Goal: Information Seeking & Learning: Learn about a topic

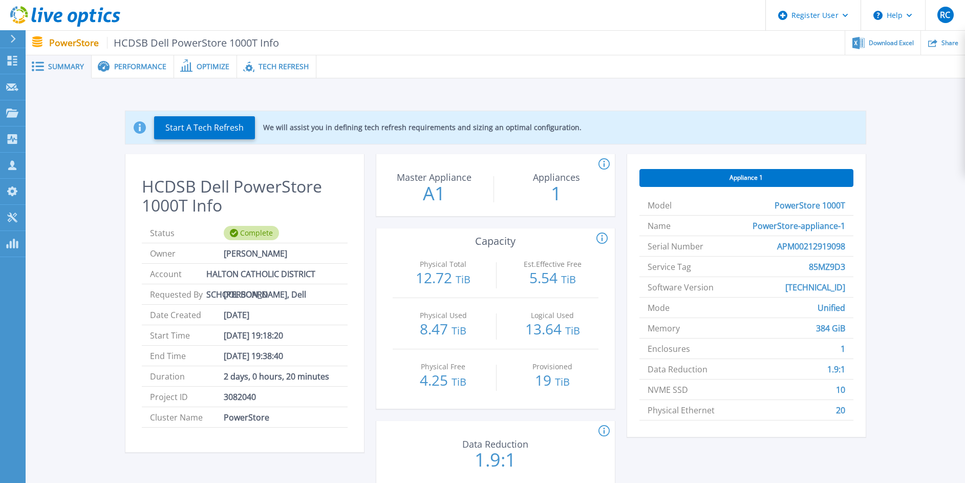
scroll to position [18, 0]
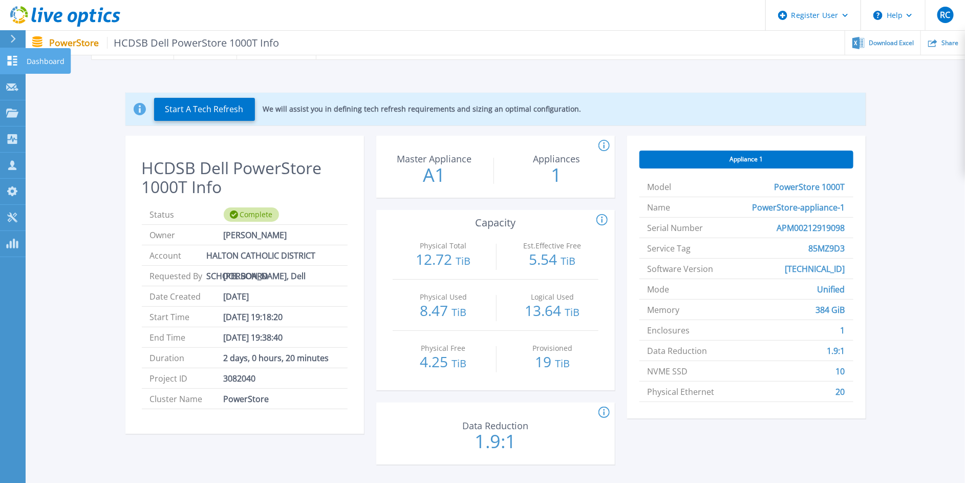
click at [11, 59] on icon at bounding box center [13, 61] width 10 height 10
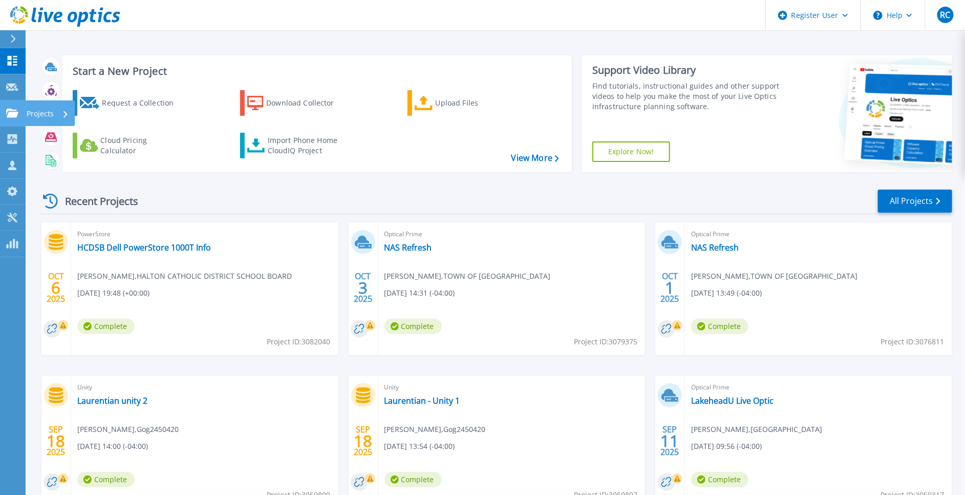
click at [10, 109] on icon at bounding box center [12, 113] width 12 height 9
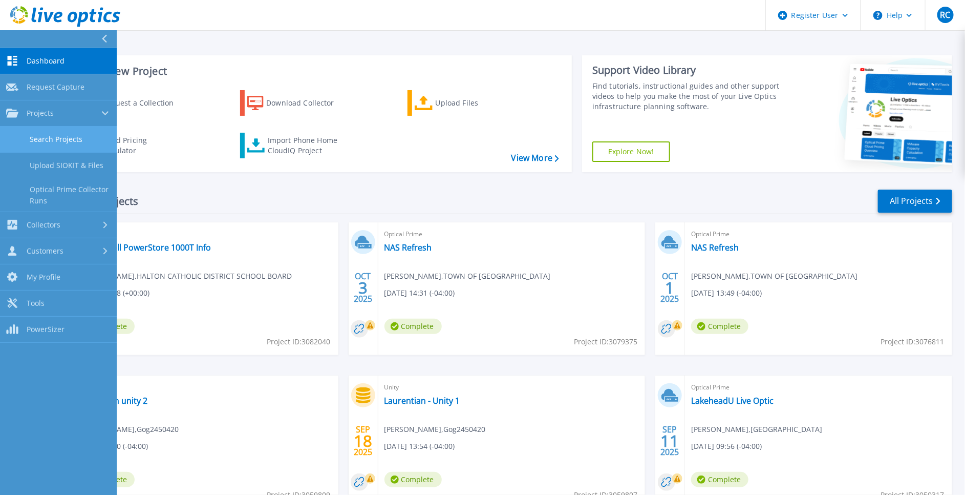
click at [84, 144] on link "Search Projects" at bounding box center [58, 139] width 117 height 26
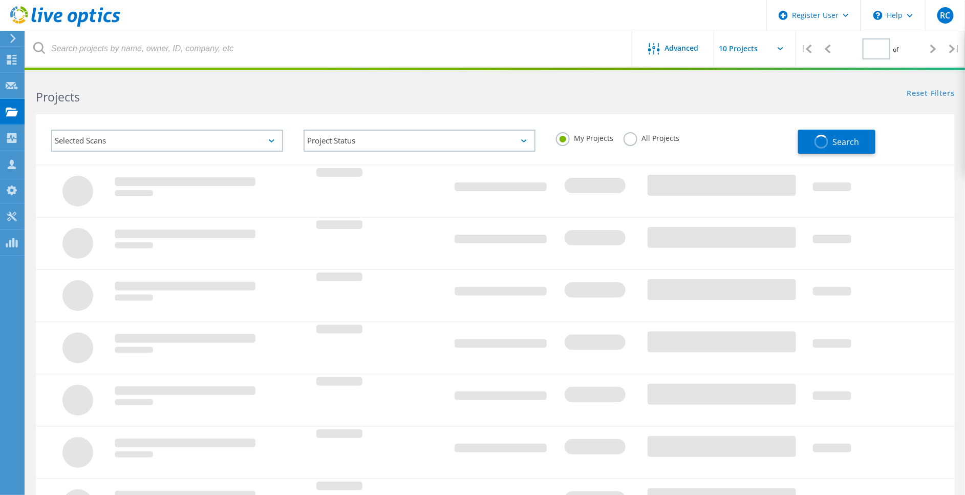
type input "1"
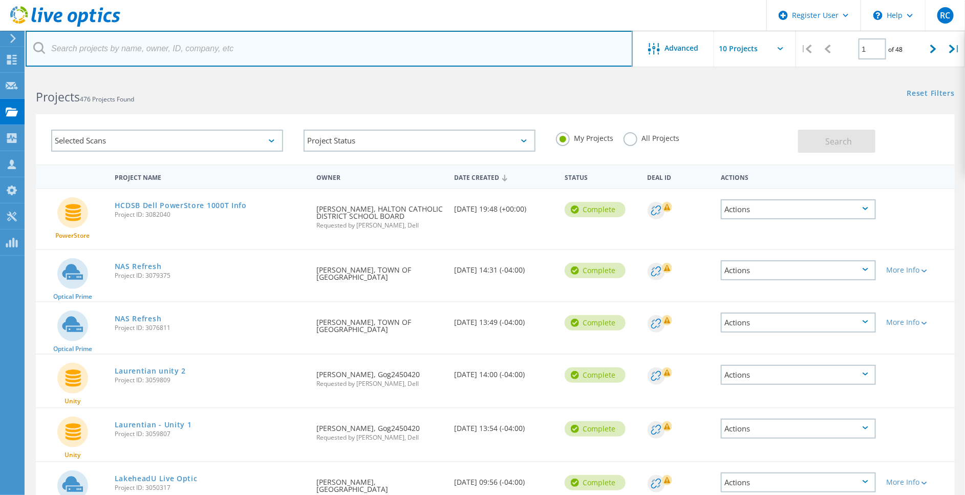
click at [144, 50] on input "text" at bounding box center [329, 49] width 607 height 36
paste input "[PERSON_NAME][EMAIL_ADDRESS][PERSON_NAME][DOMAIN_NAME]"
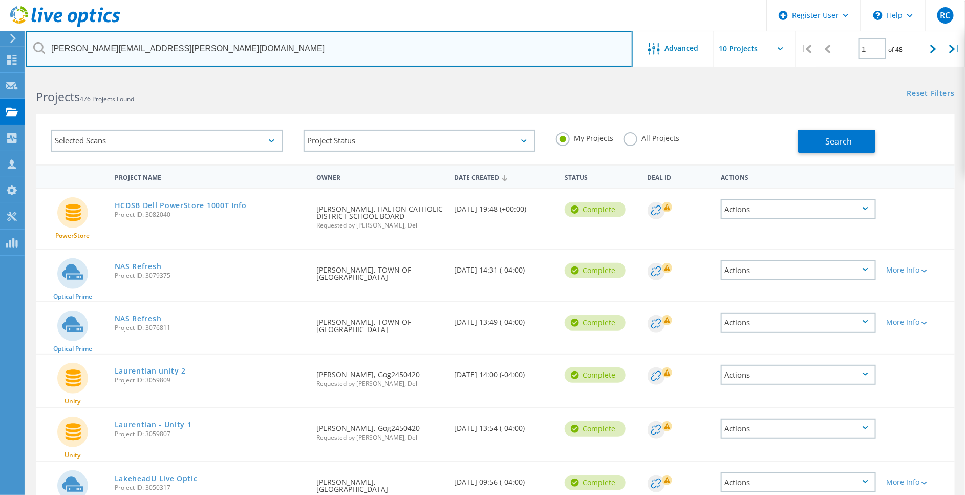
type input "[PERSON_NAME][EMAIL_ADDRESS][PERSON_NAME][DOMAIN_NAME]"
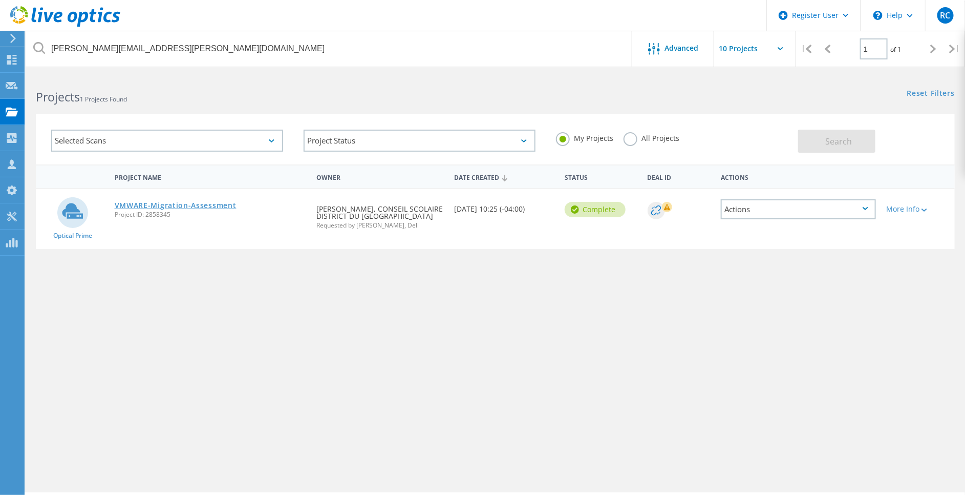
click at [206, 208] on link "VMWARE-Migration-Assessment" at bounding box center [176, 205] width 122 height 7
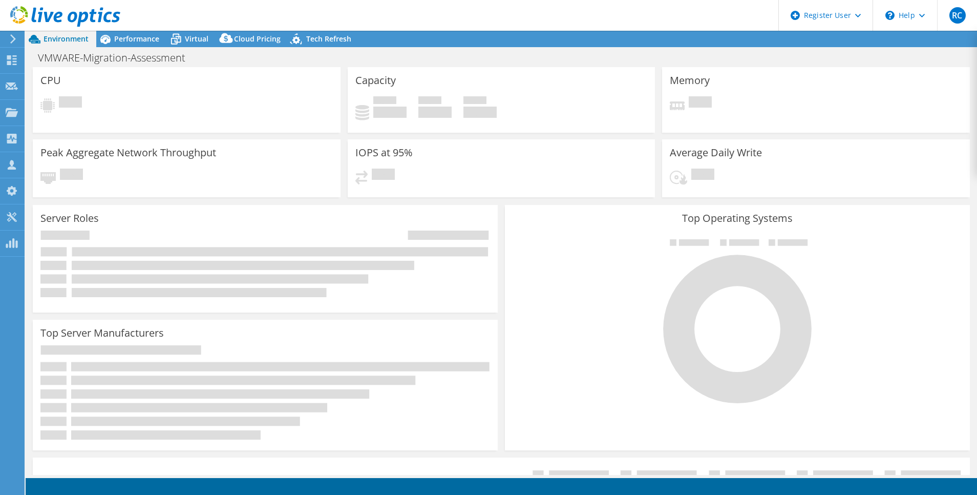
select select "[GEOGRAPHIC_DATA]"
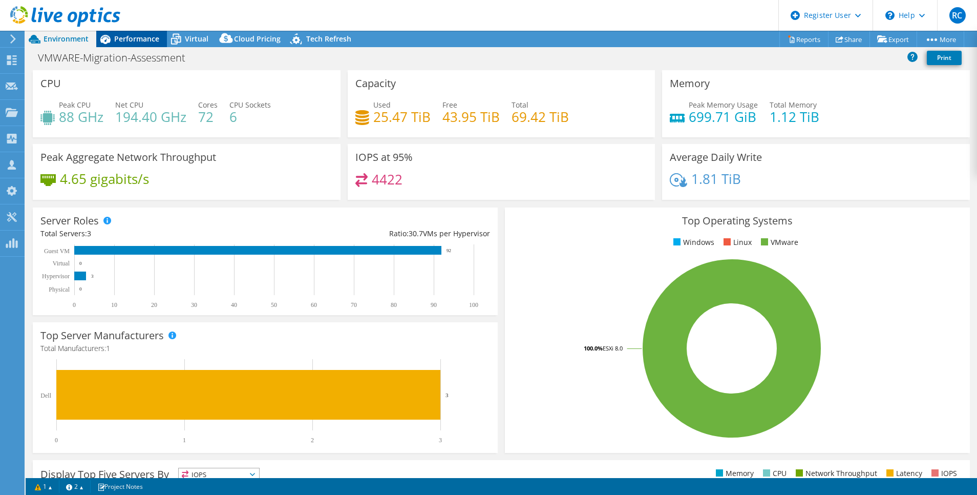
click at [140, 38] on span "Performance" at bounding box center [136, 39] width 45 height 10
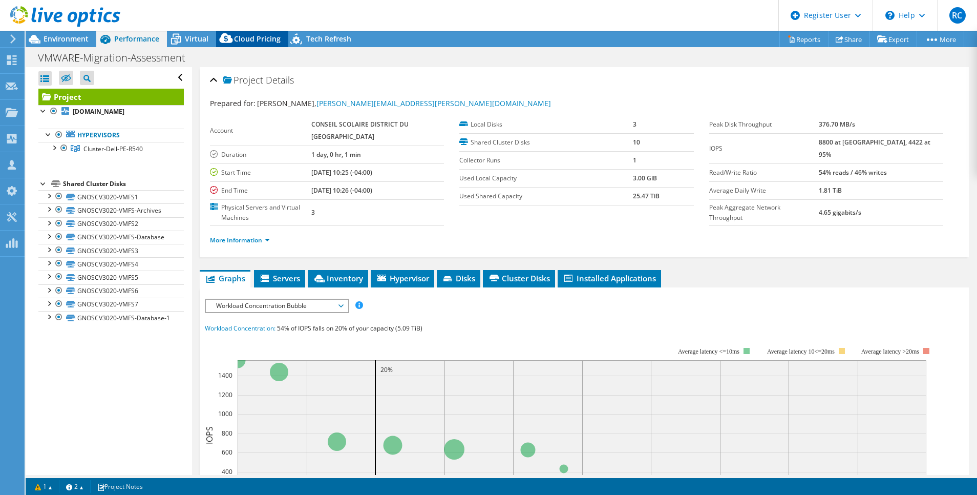
click at [264, 41] on span "Cloud Pricing" at bounding box center [257, 39] width 47 height 10
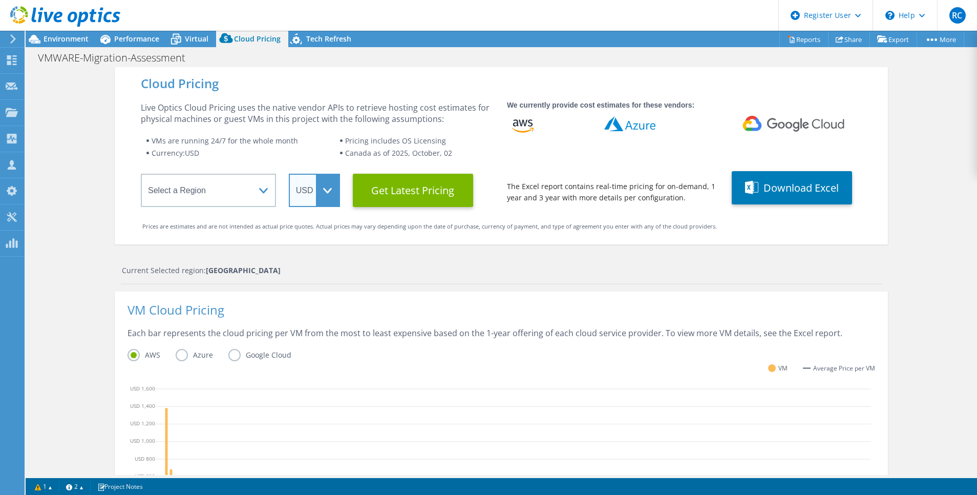
click at [316, 187] on select "ARS AUD BRL CAD CHF CLP CNY DKK EUR GBP HKD HUF INR JPY MXN MYR NOK NZD PEN SEK…" at bounding box center [314, 190] width 51 height 33
click at [289, 174] on select "ARS AUD BRL CAD CHF CLP CNY DKK EUR GBP HKD HUF INR JPY MXN MYR NOK NZD PEN SEK…" at bounding box center [314, 190] width 51 height 33
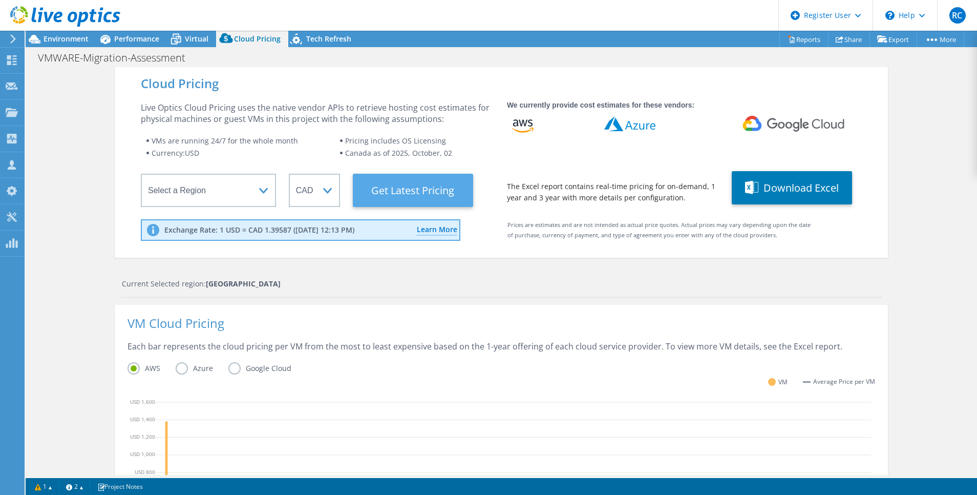
click at [444, 186] on Latest "Get Latest Pricing" at bounding box center [413, 190] width 120 height 33
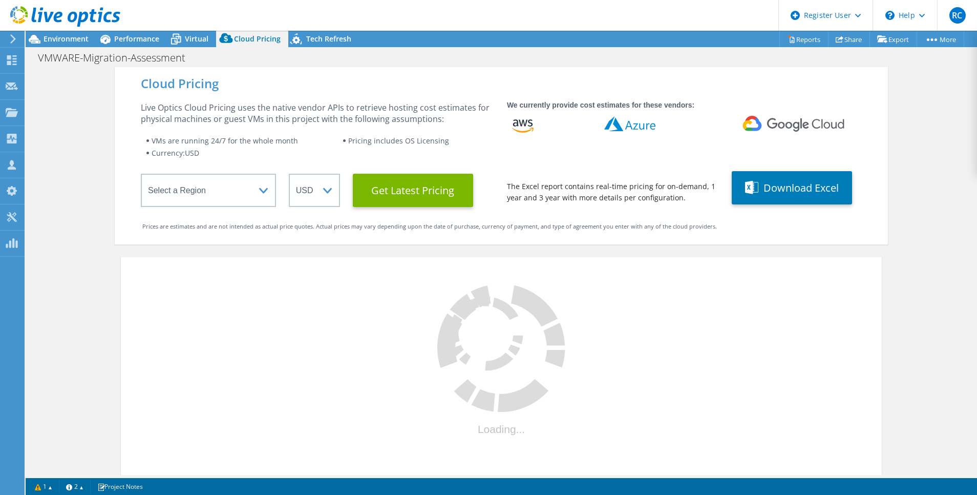
select select "CAD"
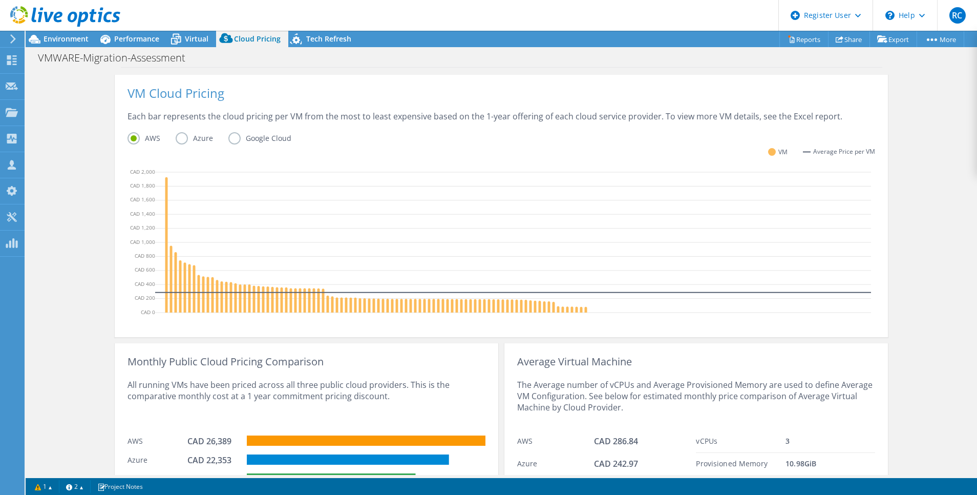
scroll to position [212, 0]
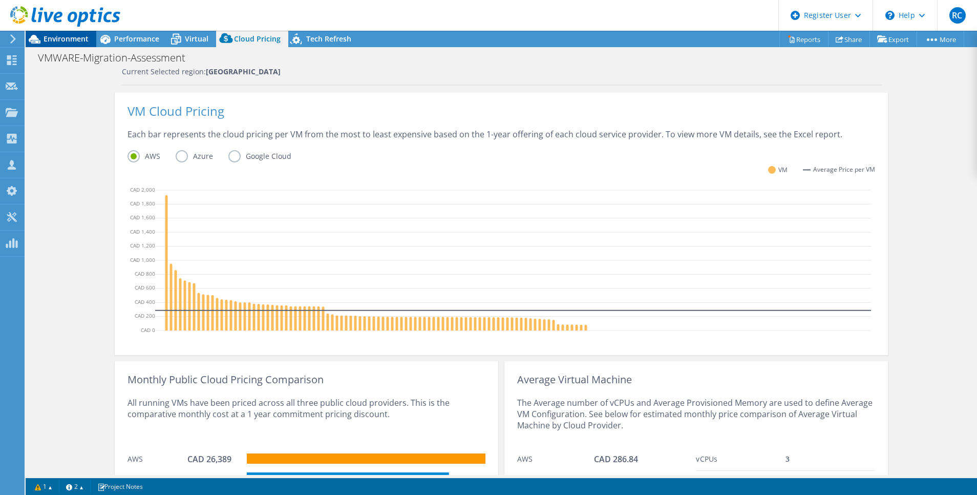
click at [68, 37] on span "Environment" at bounding box center [66, 39] width 45 height 10
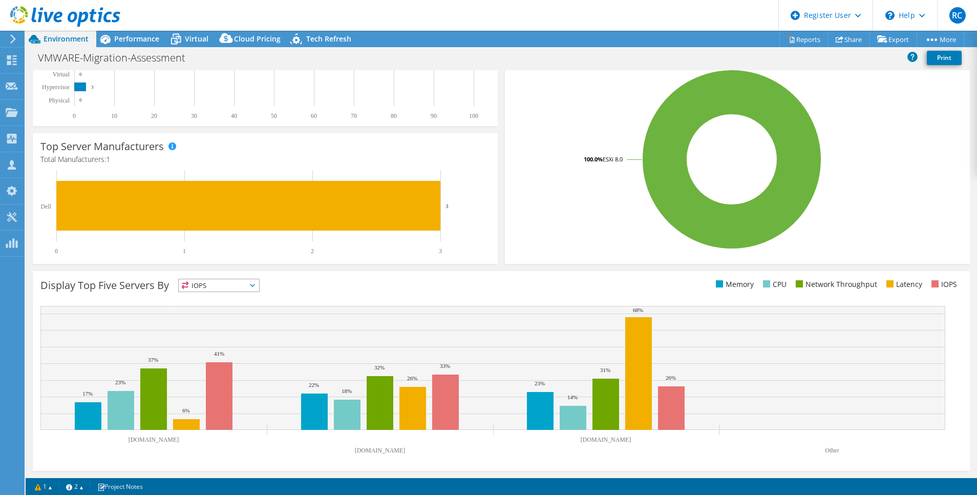
scroll to position [0, 0]
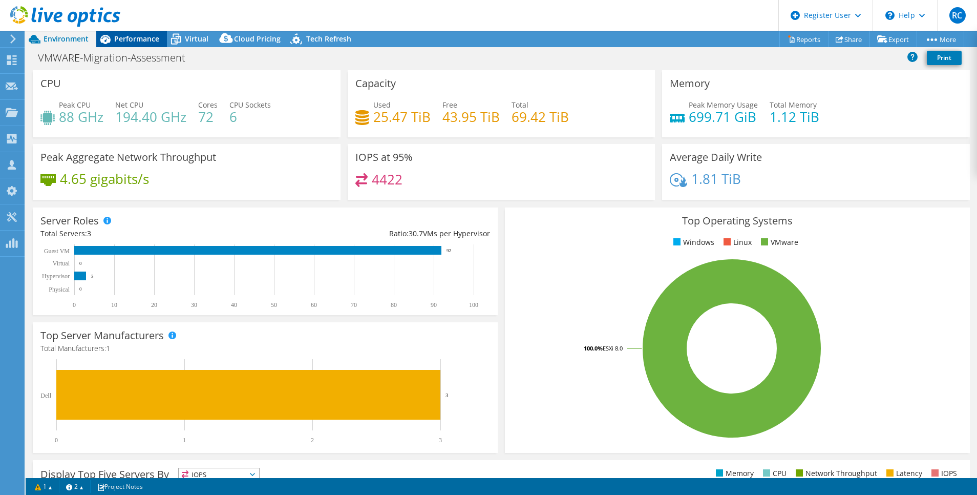
click at [137, 38] on span "Performance" at bounding box center [136, 39] width 45 height 10
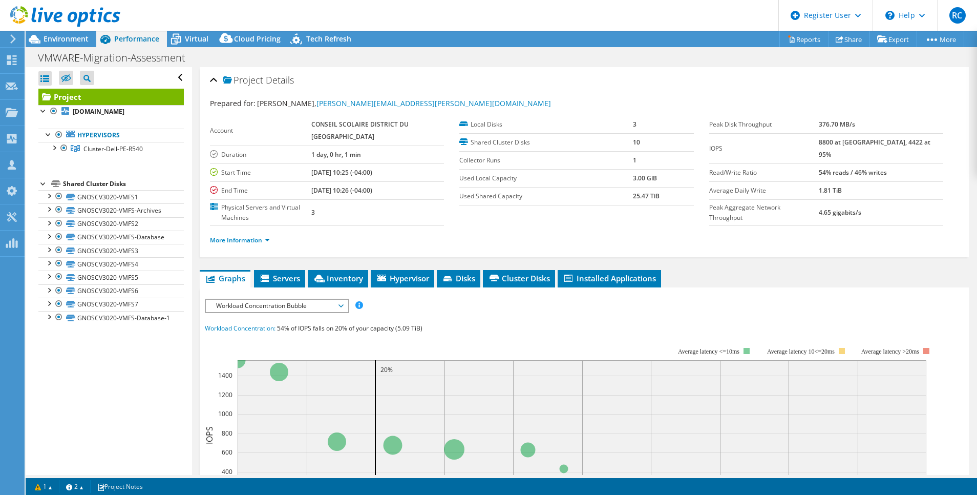
drag, startPoint x: 318, startPoint y: 173, endPoint x: 378, endPoint y: 174, distance: 59.9
click at [378, 174] on tr "Start Time [DATE] 10:25 (-04:00)" at bounding box center [327, 172] width 234 height 18
drag, startPoint x: 378, startPoint y: 174, endPoint x: 398, endPoint y: 174, distance: 20.0
click at [398, 174] on td "[DATE] 10:25 (-04:00)" at bounding box center [377, 172] width 133 height 18
drag, startPoint x: 320, startPoint y: 174, endPoint x: 402, endPoint y: 176, distance: 82.5
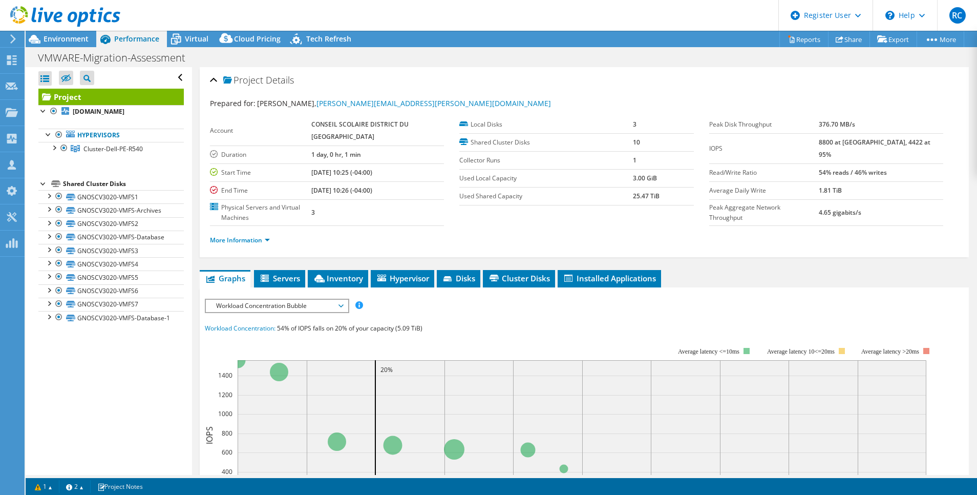
click at [402, 176] on td "[DATE] 10:25 (-04:00)" at bounding box center [377, 172] width 133 height 18
click at [245, 41] on span "Cloud Pricing" at bounding box center [257, 39] width 47 height 10
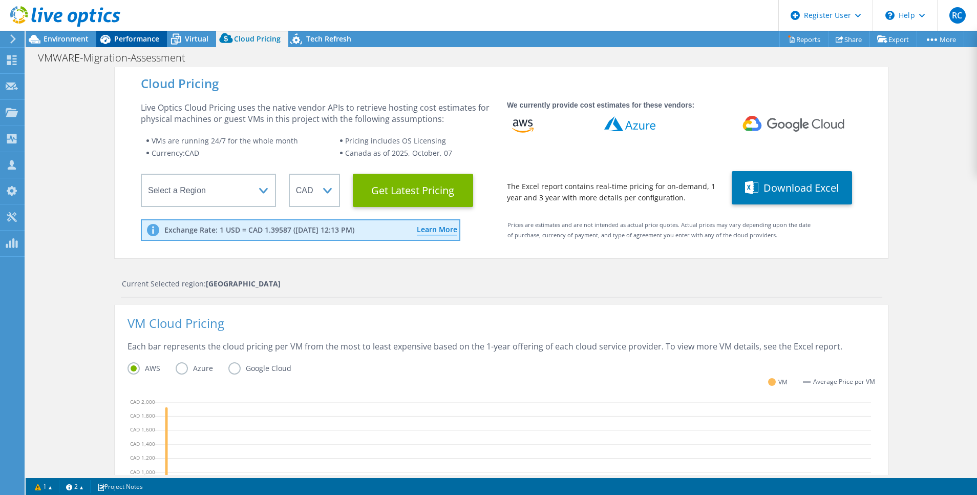
click at [135, 40] on span "Performance" at bounding box center [136, 39] width 45 height 10
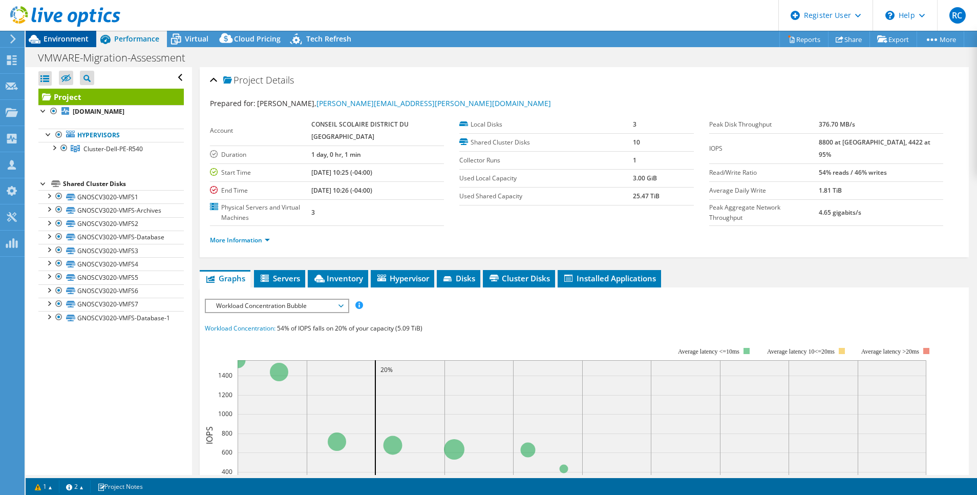
click at [60, 40] on span "Environment" at bounding box center [66, 39] width 45 height 10
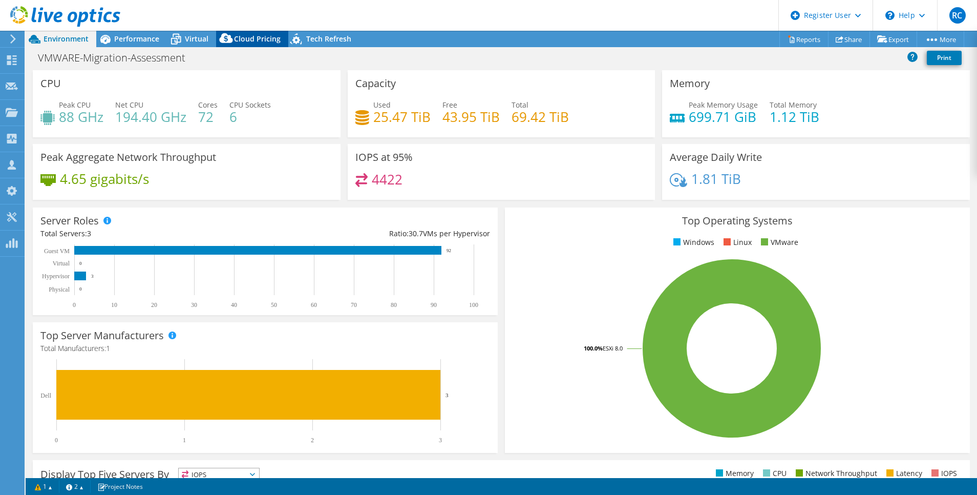
click at [258, 38] on span "Cloud Pricing" at bounding box center [257, 39] width 47 height 10
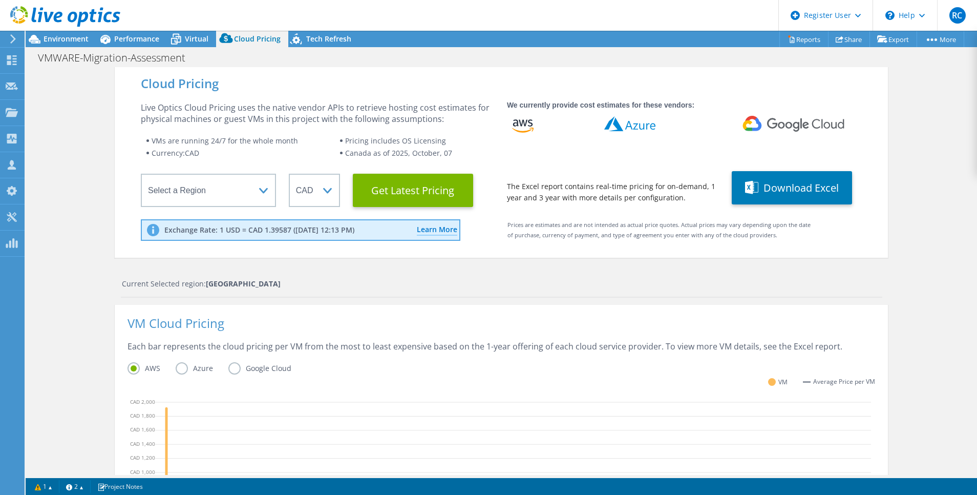
scroll to position [77, 0]
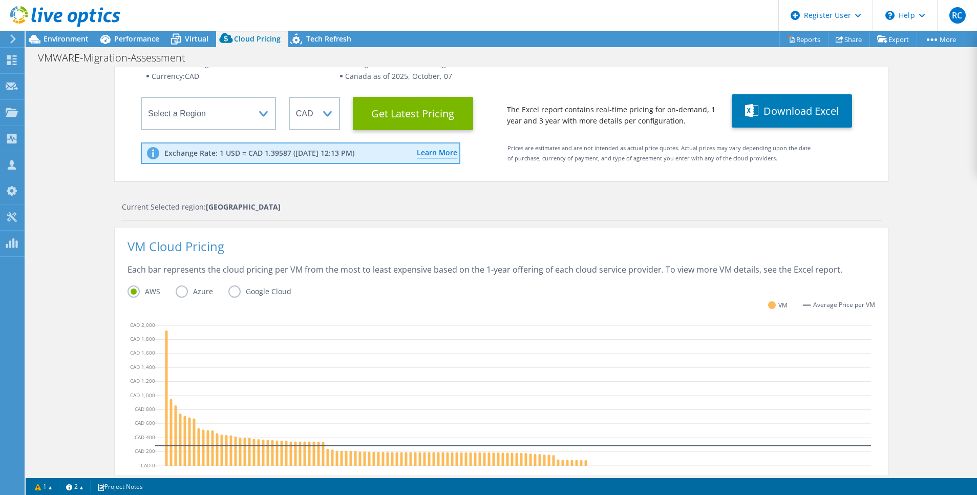
click at [176, 290] on label "Azure" at bounding box center [202, 291] width 53 height 12
click at [0, 0] on input "Azure" at bounding box center [0, 0] width 0 height 0
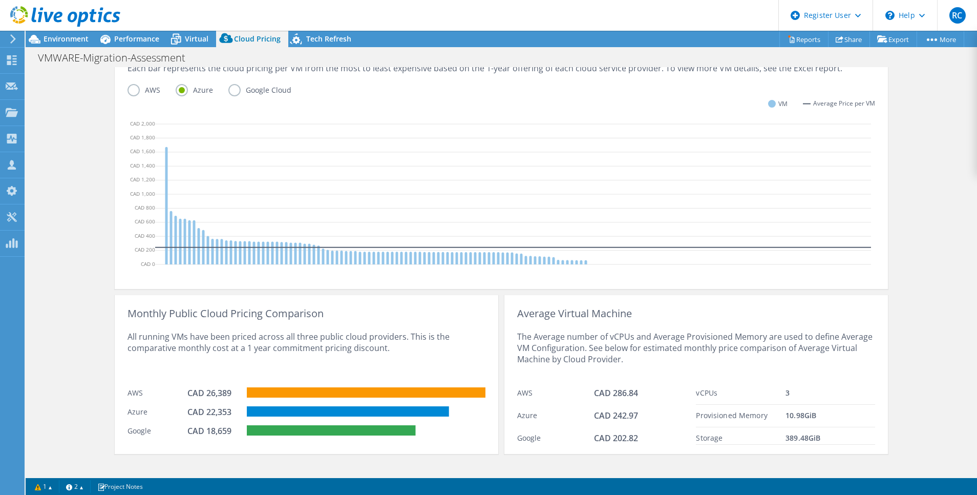
scroll to position [289, 0]
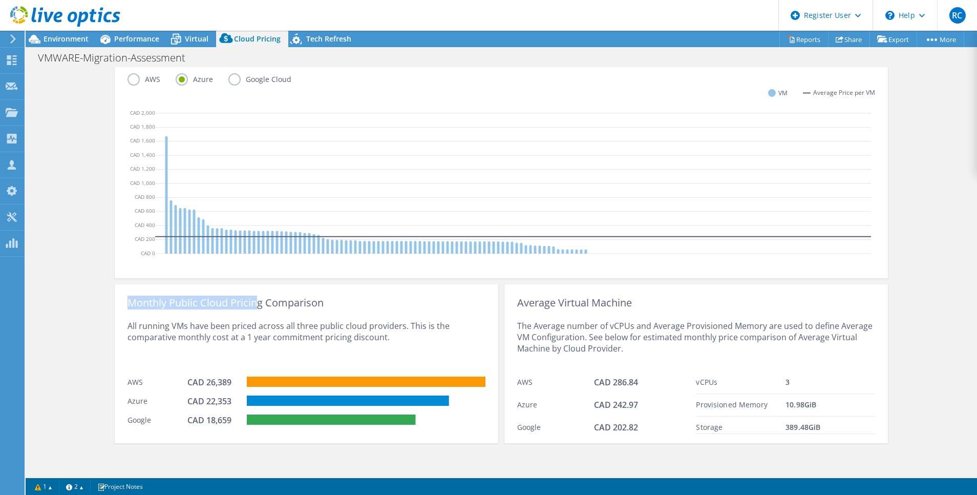
drag, startPoint x: 127, startPoint y: 302, endPoint x: 253, endPoint y: 306, distance: 126.0
click at [253, 306] on div "Monthly Public Cloud Pricing Comparison" at bounding box center [306, 302] width 358 height 11
drag, startPoint x: 253, startPoint y: 306, endPoint x: 203, endPoint y: 400, distance: 107.0
click at [203, 400] on div "CAD 22,353" at bounding box center [212, 400] width 51 height 11
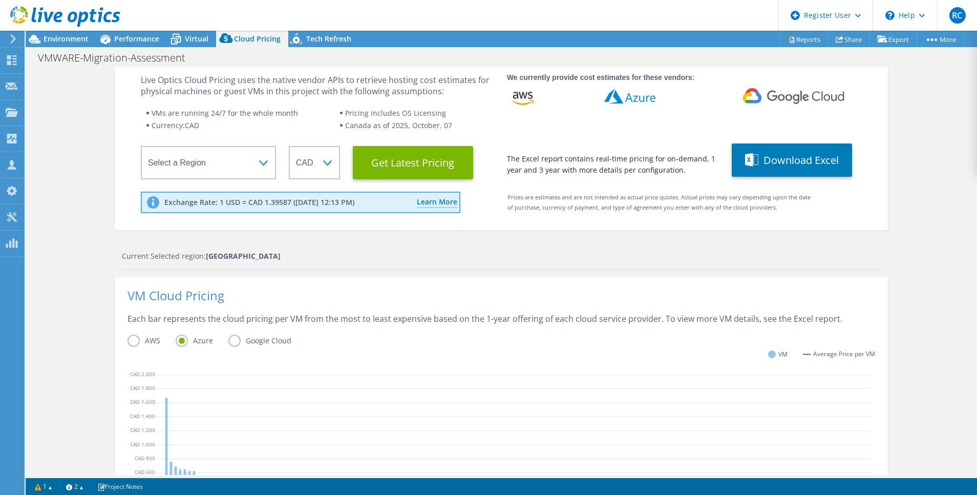
scroll to position [0, 0]
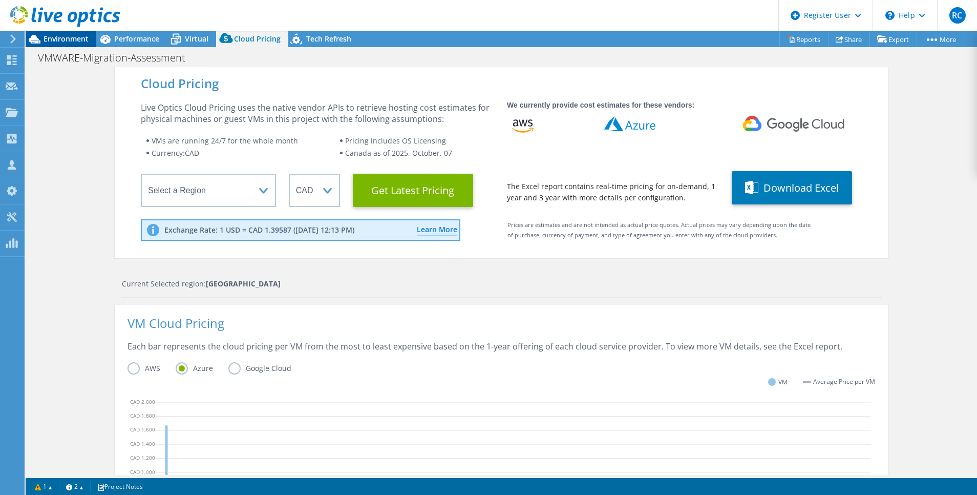
click at [49, 37] on span "Environment" at bounding box center [66, 39] width 45 height 10
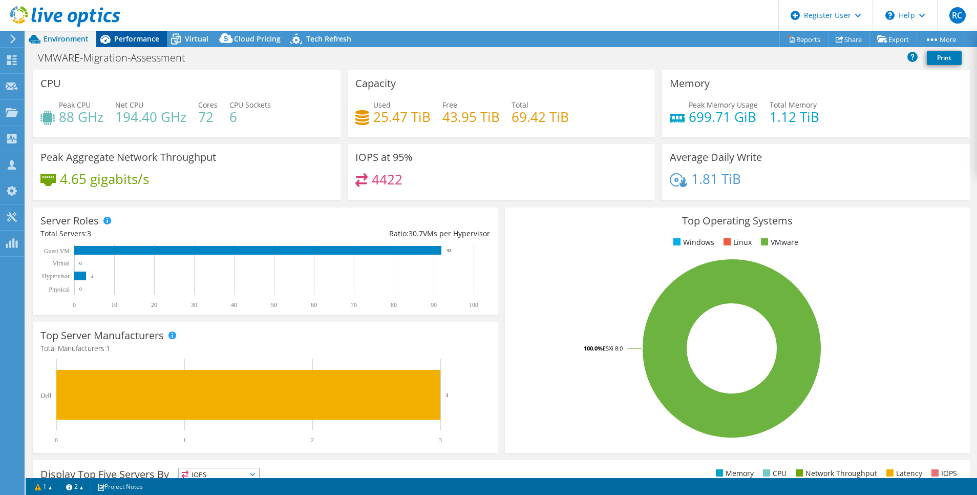
click at [131, 40] on span "Performance" at bounding box center [136, 39] width 45 height 10
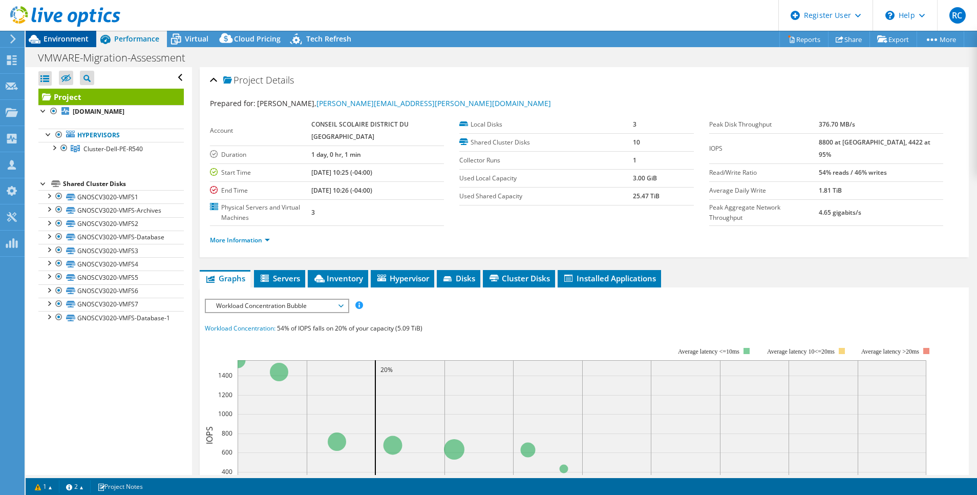
click at [69, 39] on span "Environment" at bounding box center [66, 39] width 45 height 10
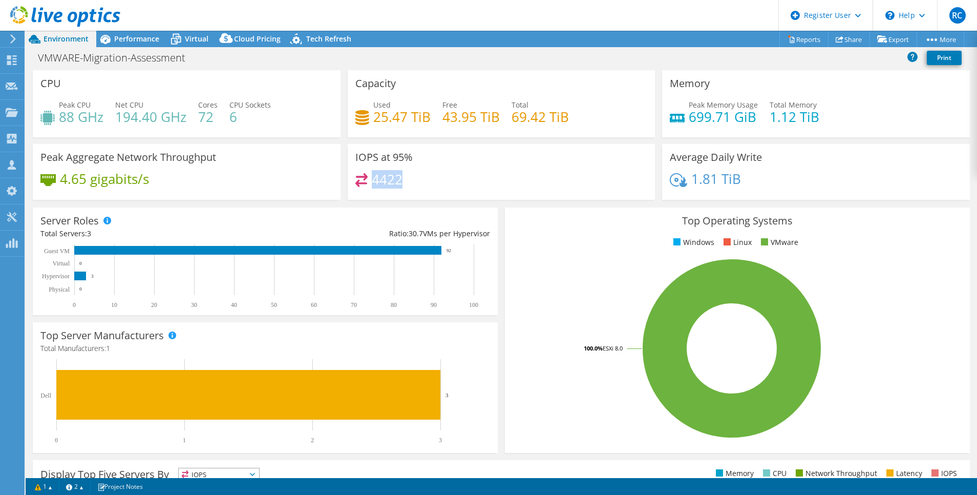
drag, startPoint x: 372, startPoint y: 180, endPoint x: 409, endPoint y: 181, distance: 36.9
click at [409, 181] on div "4422" at bounding box center [501, 184] width 292 height 22
drag, startPoint x: 409, startPoint y: 181, endPoint x: 395, endPoint y: 181, distance: 13.8
click at [395, 181] on h4 "4422" at bounding box center [387, 179] width 31 height 11
click at [400, 181] on div "4422" at bounding box center [501, 184] width 292 height 22
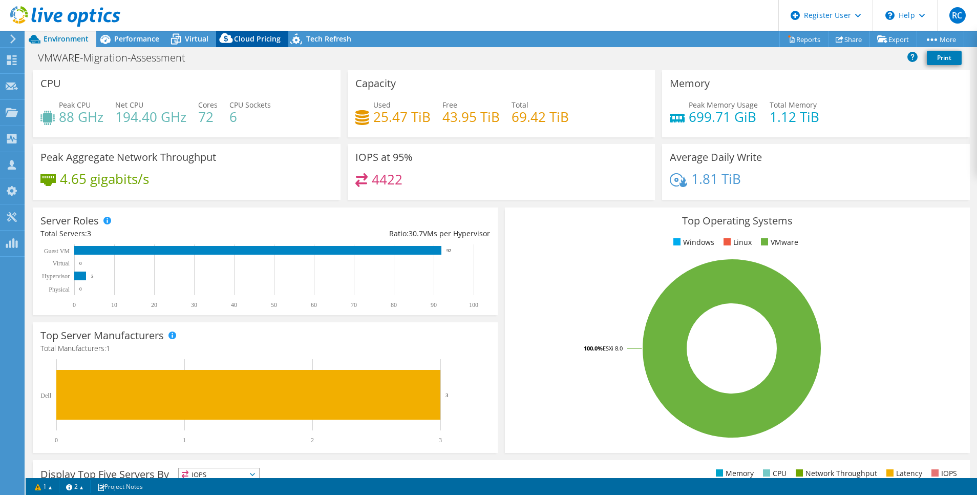
click at [259, 40] on span "Cloud Pricing" at bounding box center [257, 39] width 47 height 10
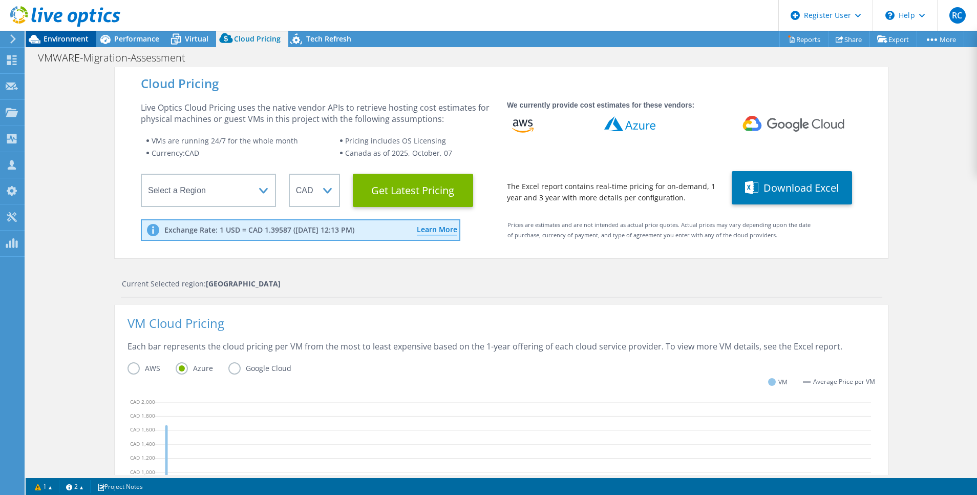
click at [67, 37] on span "Environment" at bounding box center [66, 39] width 45 height 10
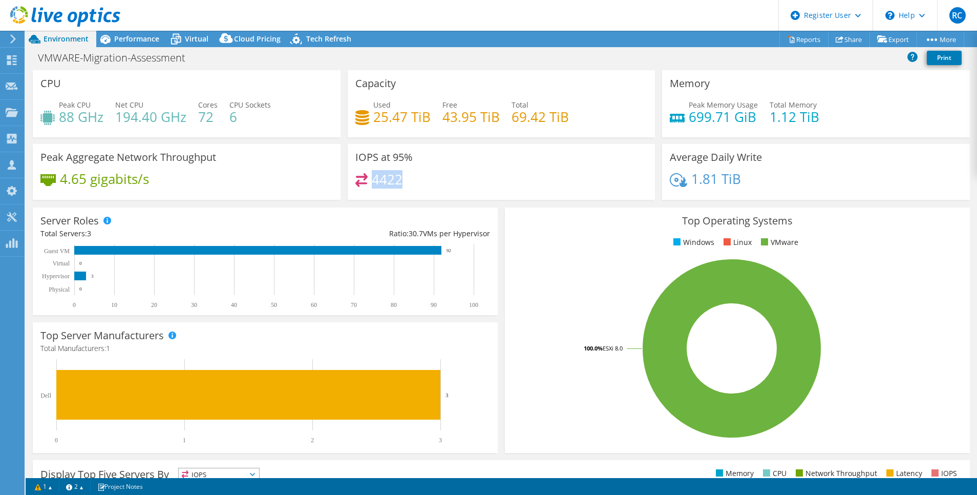
drag, startPoint x: 370, startPoint y: 180, endPoint x: 406, endPoint y: 183, distance: 36.0
click at [406, 183] on div "4422" at bounding box center [501, 184] width 292 height 22
drag, startPoint x: 406, startPoint y: 183, endPoint x: 401, endPoint y: 180, distance: 6.0
click at [401, 180] on div "4422" at bounding box center [501, 184] width 292 height 22
click at [140, 34] on span "Performance" at bounding box center [136, 39] width 45 height 10
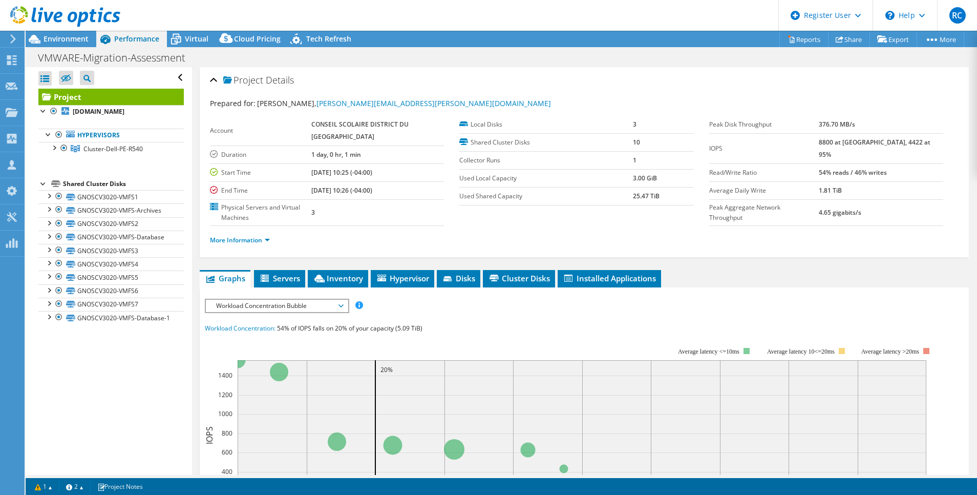
drag, startPoint x: 837, startPoint y: 141, endPoint x: 856, endPoint y: 142, distance: 19.5
click at [856, 142] on tr "IOPS 8800 at [GEOGRAPHIC_DATA], 4422 at 95%" at bounding box center [826, 148] width 234 height 30
click at [343, 304] on icon at bounding box center [340, 305] width 5 height 3
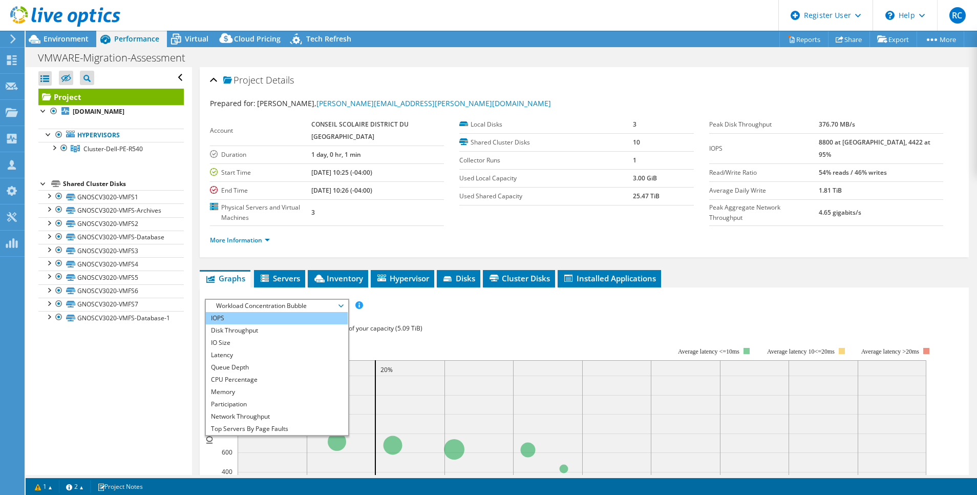
click at [268, 312] on li "IOPS" at bounding box center [277, 318] width 142 height 12
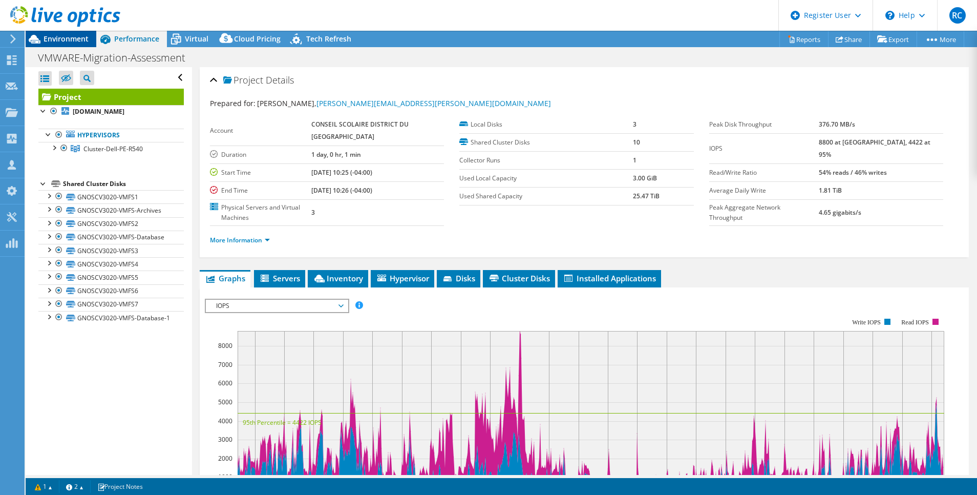
click at [58, 37] on span "Environment" at bounding box center [66, 39] width 45 height 10
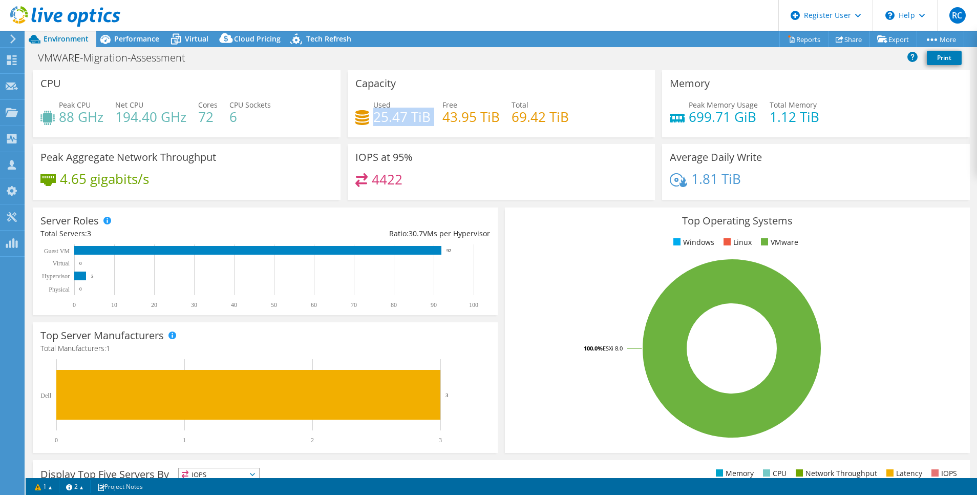
drag, startPoint x: 371, startPoint y: 115, endPoint x: 432, endPoint y: 120, distance: 61.1
click at [432, 120] on div "Used 25.47 TiB Free 43.95 TiB Total 69.42 TiB" at bounding box center [501, 115] width 292 height 33
drag, startPoint x: 432, startPoint y: 120, endPoint x: 417, endPoint y: 116, distance: 14.9
click at [417, 116] on h4 "25.47 TiB" at bounding box center [401, 116] width 57 height 11
click at [132, 40] on span "Performance" at bounding box center [136, 39] width 45 height 10
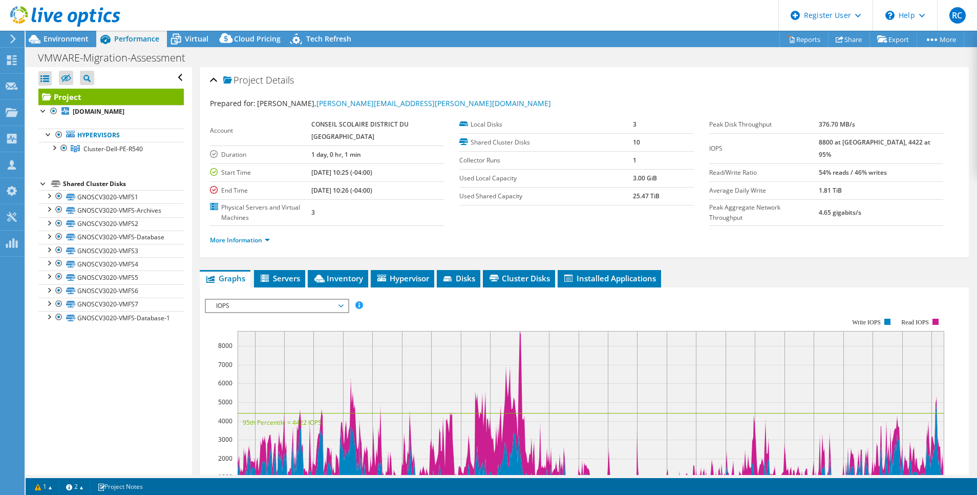
click at [335, 304] on span "IOPS" at bounding box center [277, 306] width 132 height 12
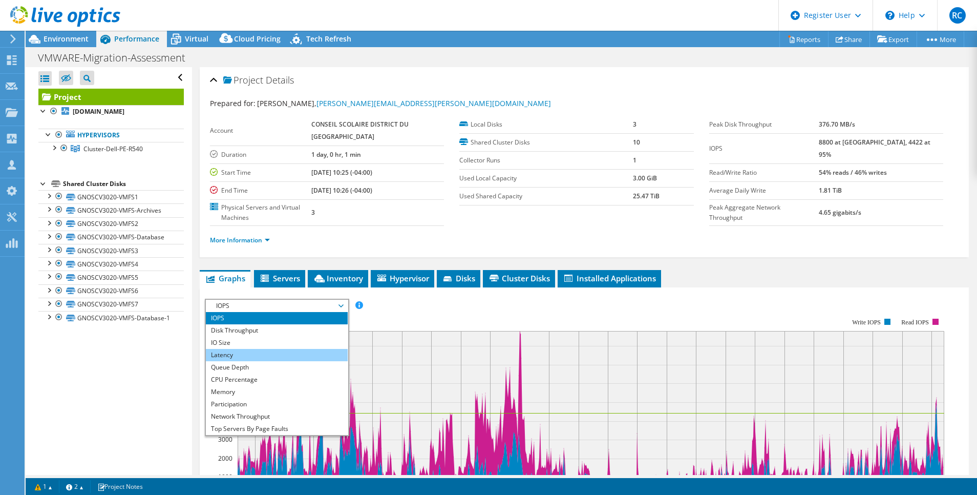
click at [286, 351] on li "Latency" at bounding box center [277, 355] width 142 height 12
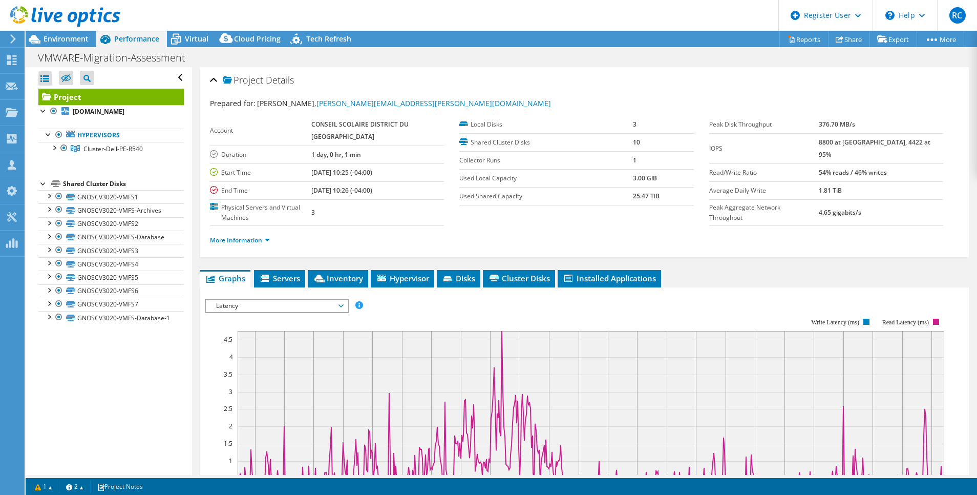
scroll to position [77, 0]
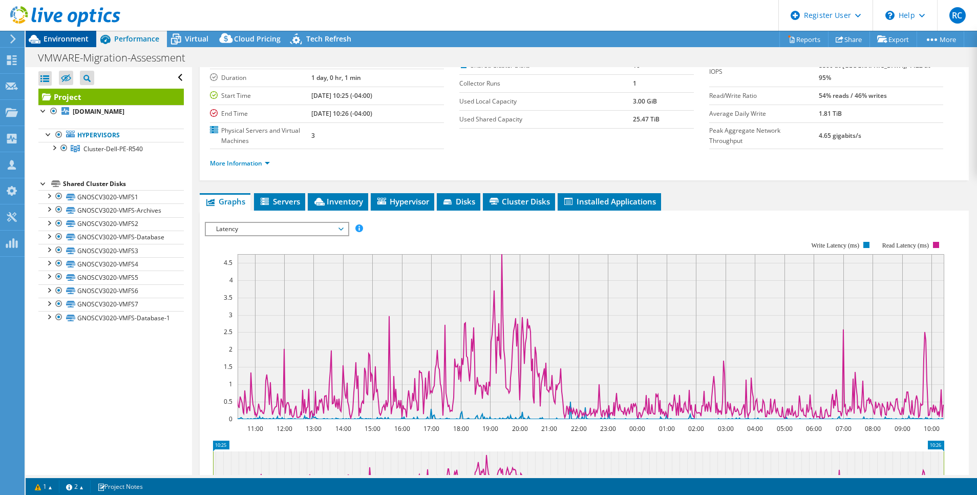
click at [72, 40] on span "Environment" at bounding box center [66, 39] width 45 height 10
